Goal: Book appointment/travel/reservation

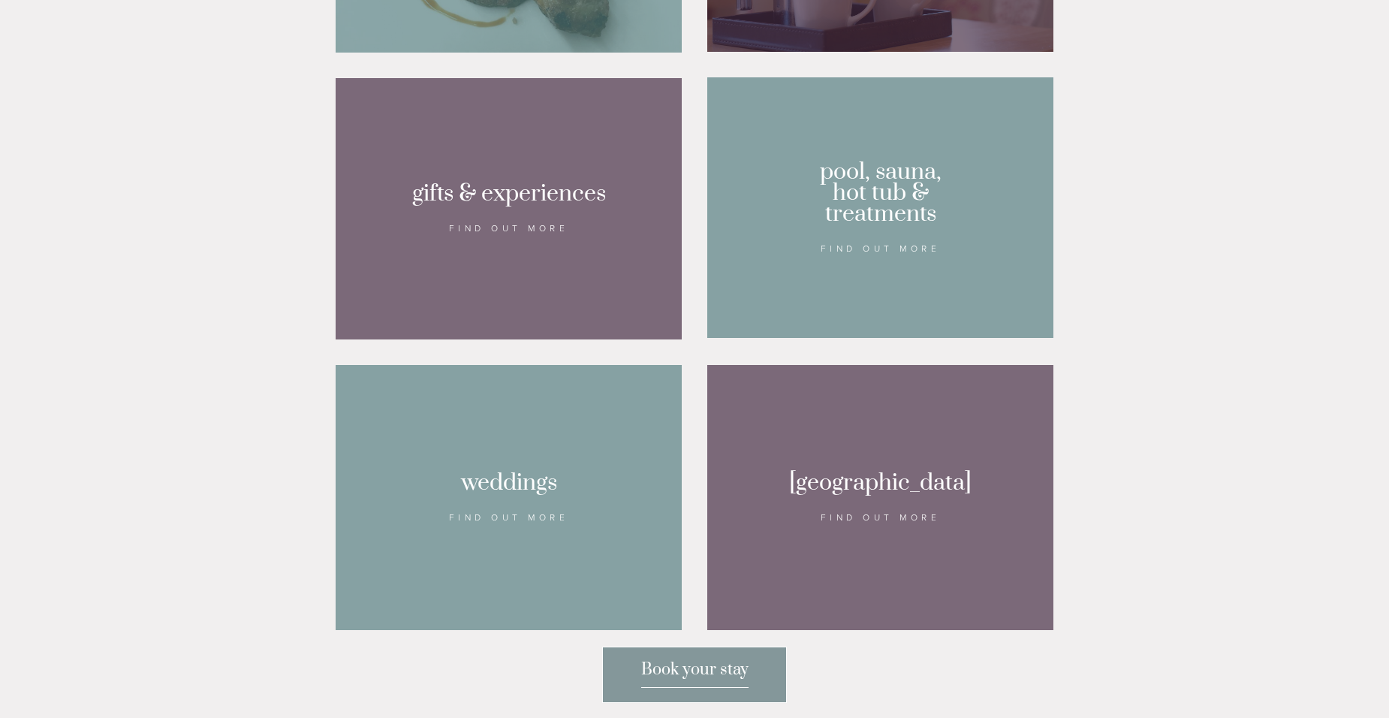
scroll to position [1280, 0]
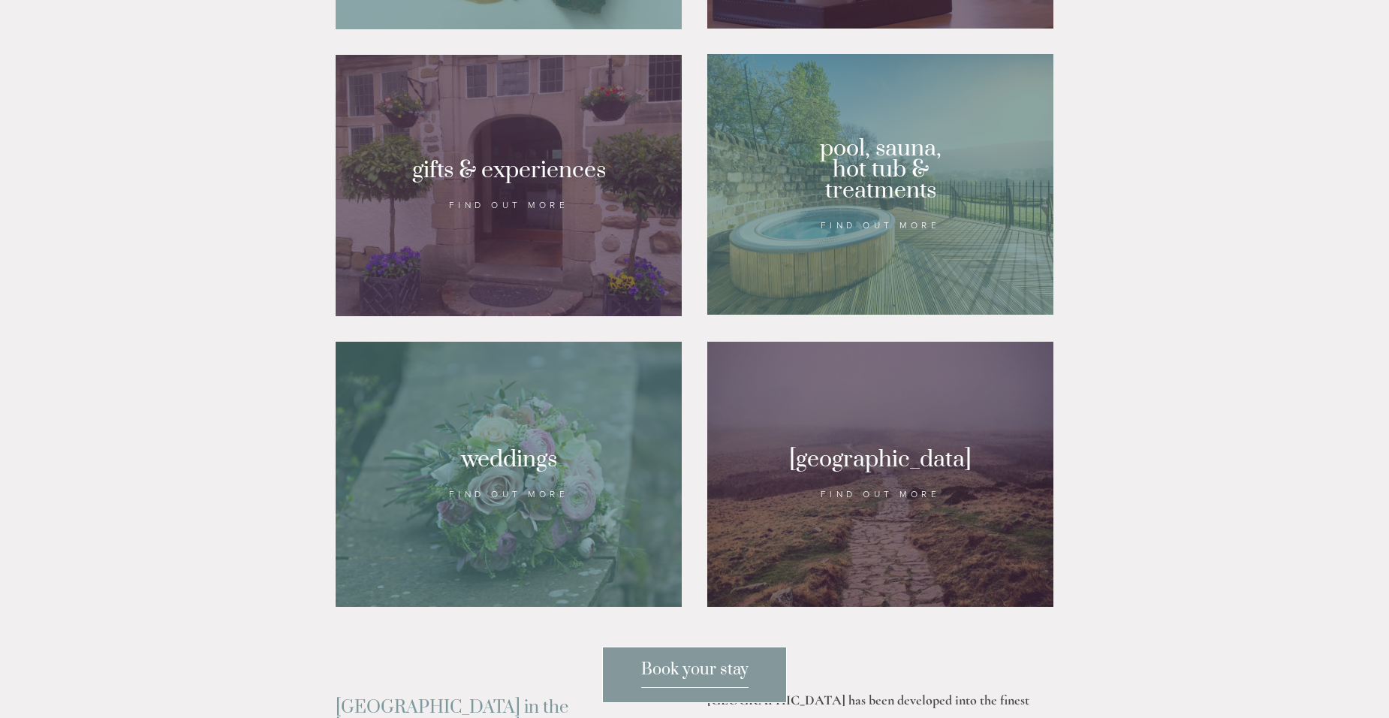
click at [858, 201] on div at bounding box center [880, 184] width 346 height 261
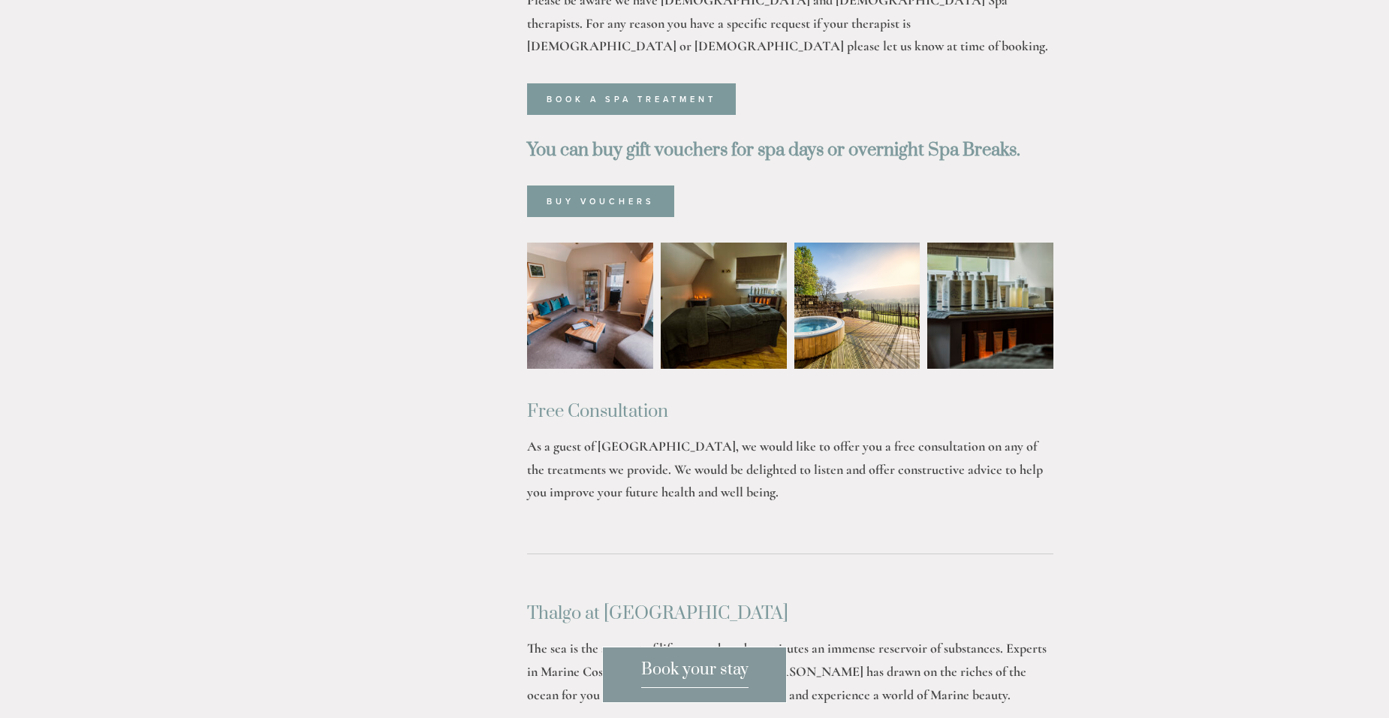
scroll to position [1018, 0]
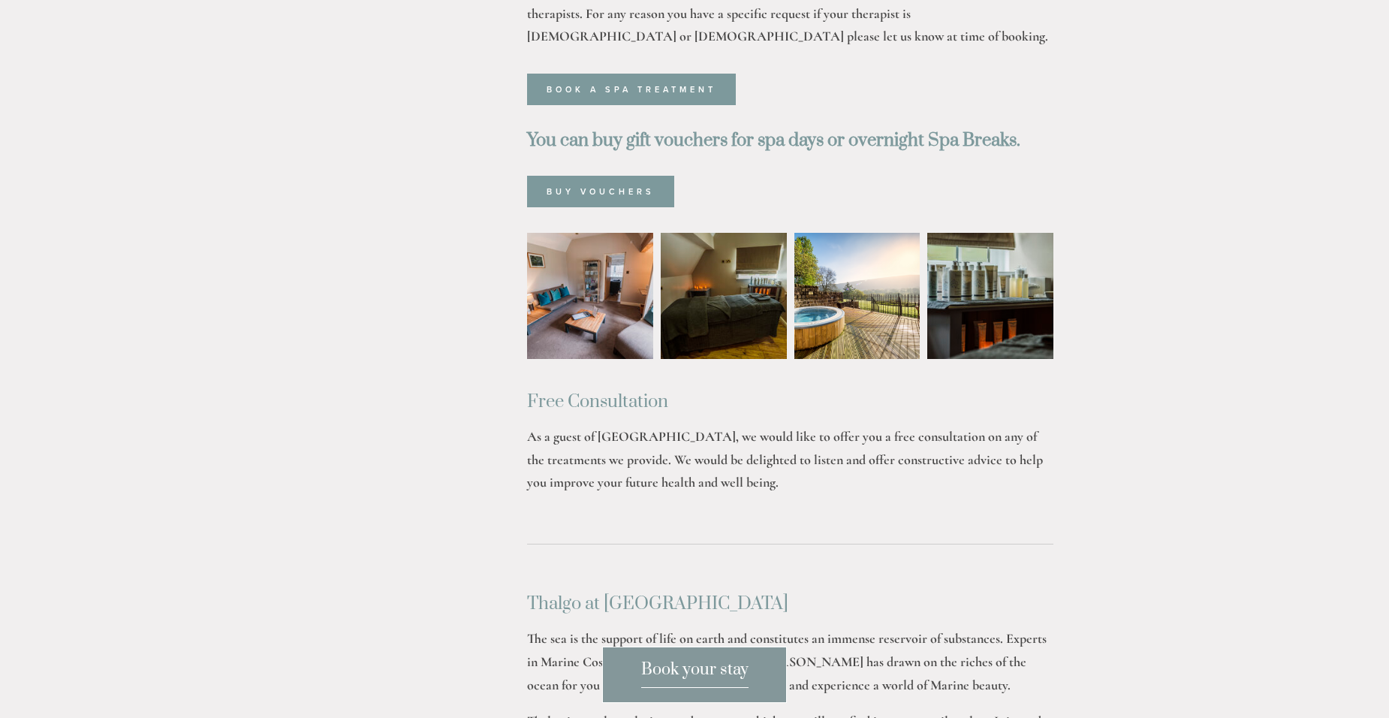
click at [816, 233] on img at bounding box center [858, 296] width 126 height 126
click at [560, 233] on img at bounding box center [590, 296] width 189 height 126
click at [991, 239] on img at bounding box center [990, 296] width 189 height 126
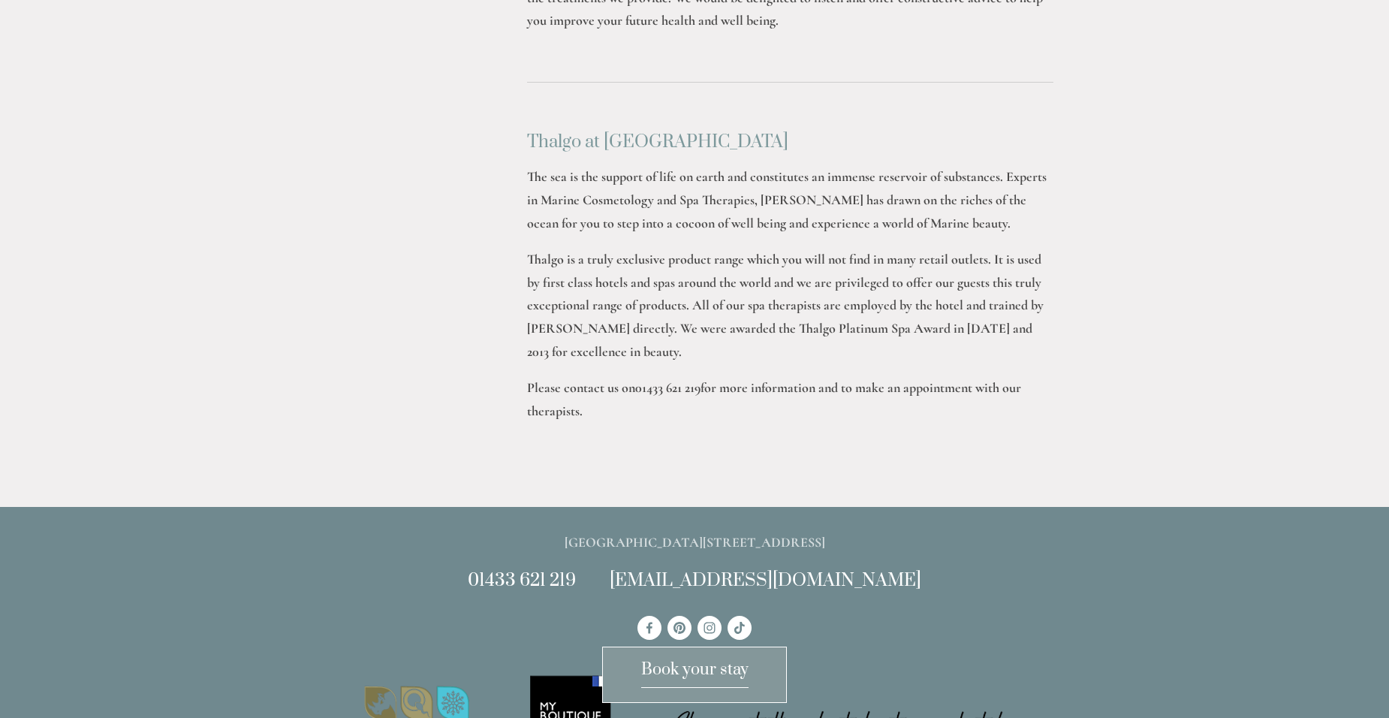
scroll to position [1439, 0]
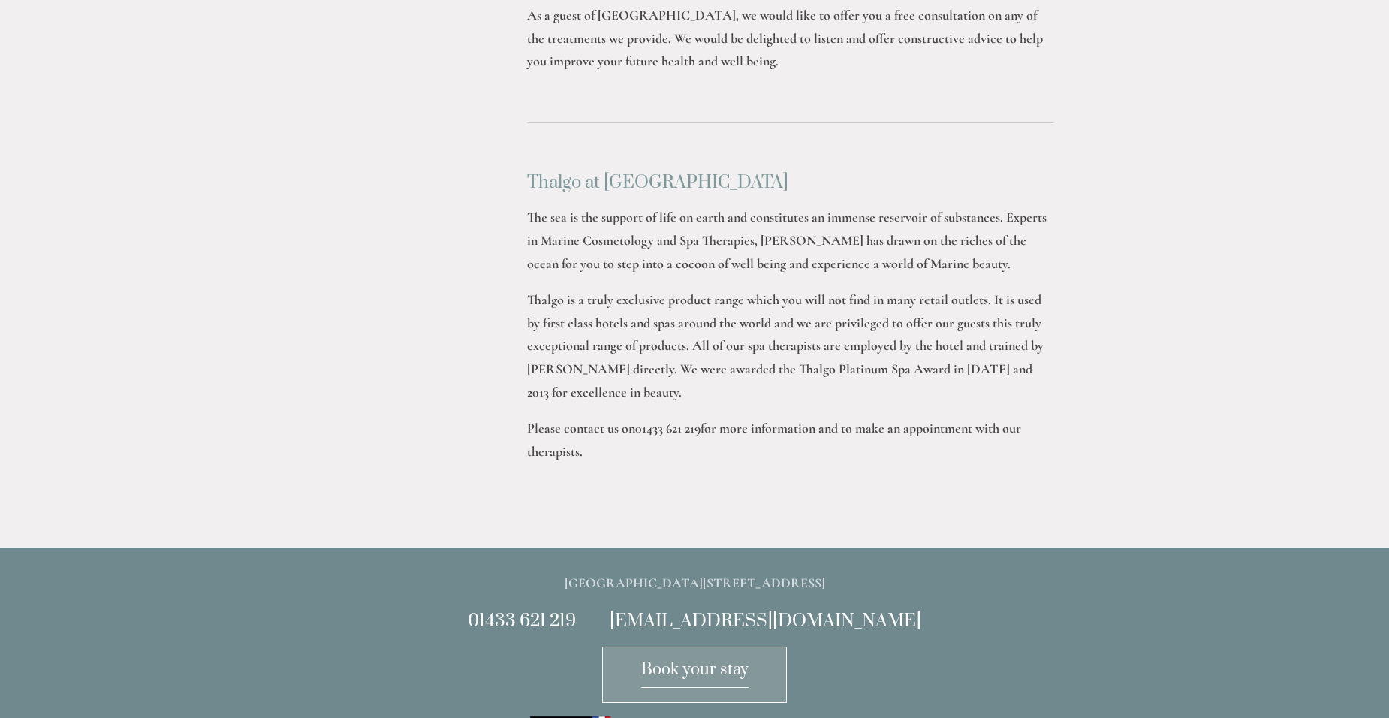
click at [674, 665] on span "Book your stay" at bounding box center [694, 673] width 107 height 29
